Goal: Book appointment/travel/reservation

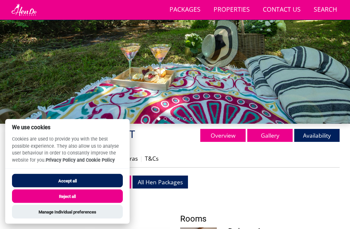
scroll to position [107, 0]
click at [97, 187] on button "Accept all" at bounding box center [67, 181] width 111 height 14
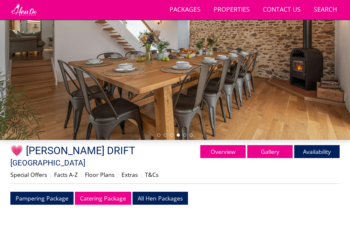
scroll to position [90, 0]
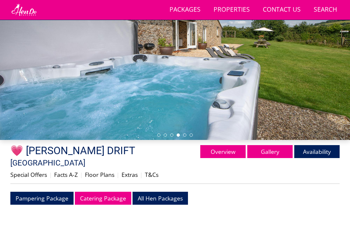
click at [273, 146] on link "Gallery" at bounding box center [269, 151] width 45 height 13
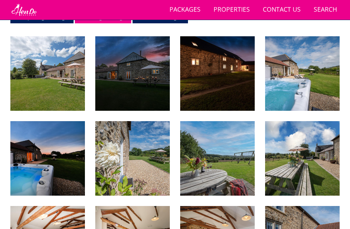
scroll to position [272, 0]
click at [313, 158] on img at bounding box center [302, 158] width 74 height 74
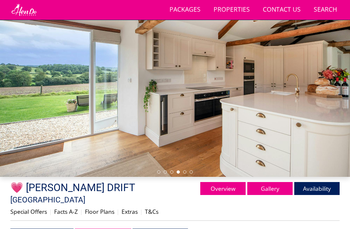
scroll to position [73, 0]
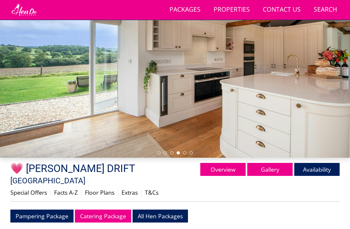
click at [316, 170] on link "Availability" at bounding box center [316, 169] width 45 height 13
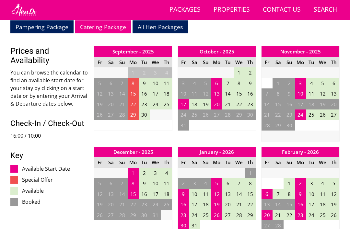
scroll to position [262, 0]
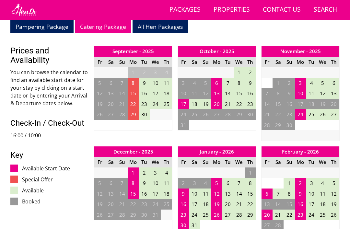
click at [299, 209] on td "23" at bounding box center [300, 214] width 11 height 11
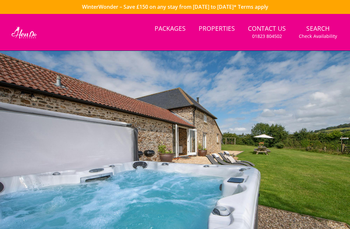
scroll to position [0, 0]
